Goal: Task Accomplishment & Management: Use online tool/utility

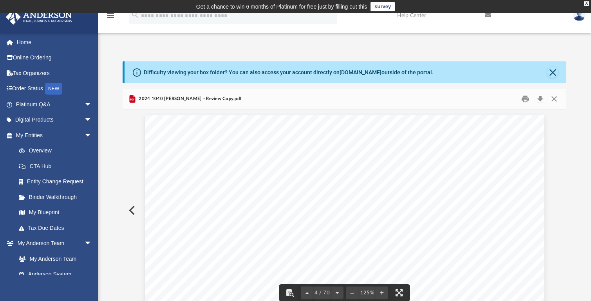
scroll to position [1644, 0]
click at [554, 97] on button "Close" at bounding box center [554, 99] width 14 height 12
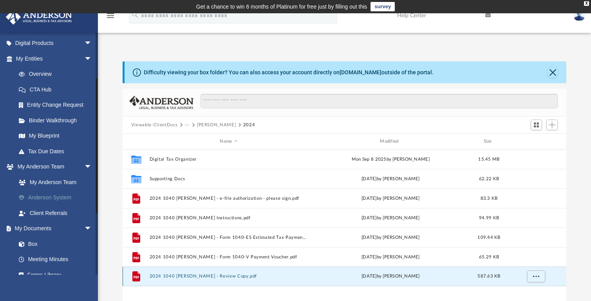
scroll to position [81, 0]
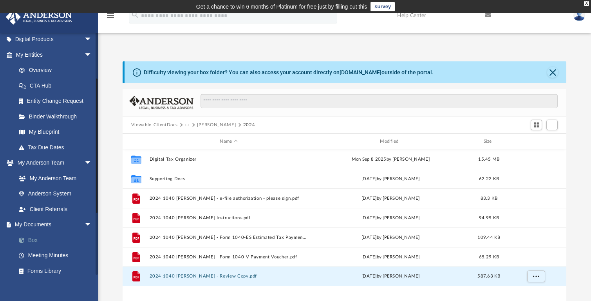
click at [35, 238] on link "Box" at bounding box center [57, 241] width 93 height 16
click at [553, 125] on span "Add" at bounding box center [552, 125] width 7 height 7
click at [502, 55] on div "Difficulty viewing your box folder? You can also access your account directly o…" at bounding box center [344, 178] width 493 height 267
click at [401, 45] on div "App [EMAIL_ADDRESS][DOMAIN_NAME] Sign Out [EMAIL_ADDRESS][DOMAIN_NAME] Home Onl…" at bounding box center [295, 174] width 591 height 275
click at [551, 125] on span "Add" at bounding box center [552, 125] width 7 height 7
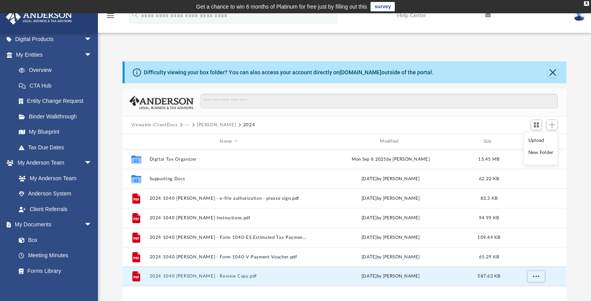
click at [538, 140] on li "Upload" at bounding box center [540, 140] width 25 height 8
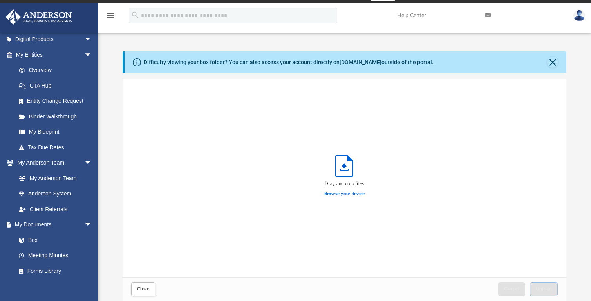
scroll to position [199, 444]
click at [348, 196] on label "Browse your device" at bounding box center [344, 194] width 41 height 7
click at [0, 0] on input "Browse your device" at bounding box center [0, 0] width 0 height 0
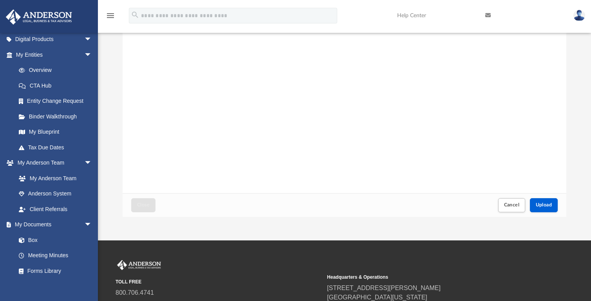
scroll to position [98, 0]
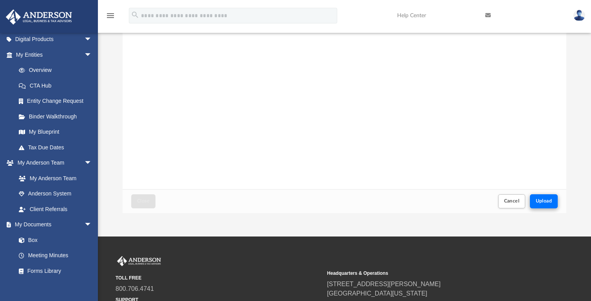
click at [550, 201] on span "Upload" at bounding box center [544, 201] width 16 height 5
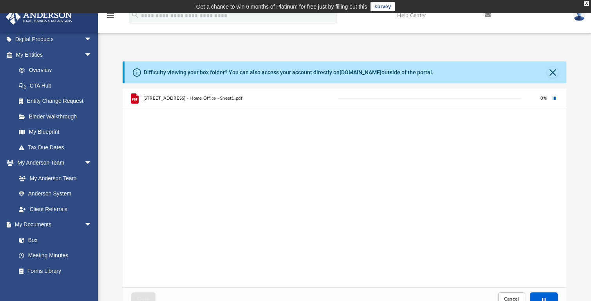
scroll to position [0, 0]
click at [205, 99] on span "[STREET_ADDRESS] - Home Office - Sheet1.pdf" at bounding box center [192, 98] width 99 height 5
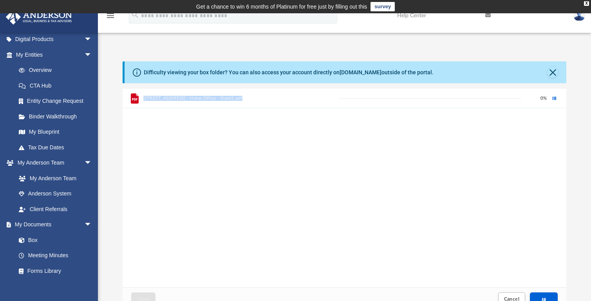
drag, startPoint x: 142, startPoint y: 98, endPoint x: 240, endPoint y: 97, distance: 97.9
click at [240, 97] on div "[STREET_ADDRESS] - Home Office - Sheet1.pdf" at bounding box center [230, 98] width 209 height 17
copy span "[STREET_ADDRESS] - Home Office - Sheet1.pdf"
